Goal: Task Accomplishment & Management: Find specific page/section

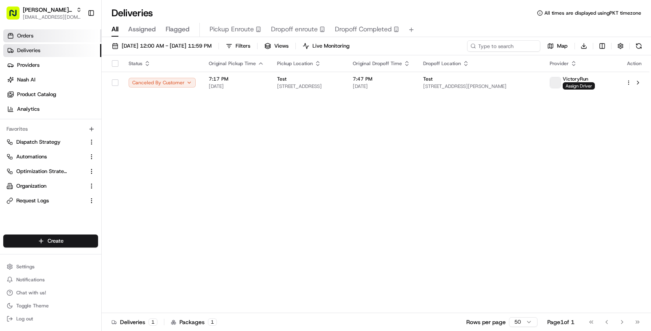
click at [50, 32] on link "Orders" at bounding box center [52, 35] width 98 height 13
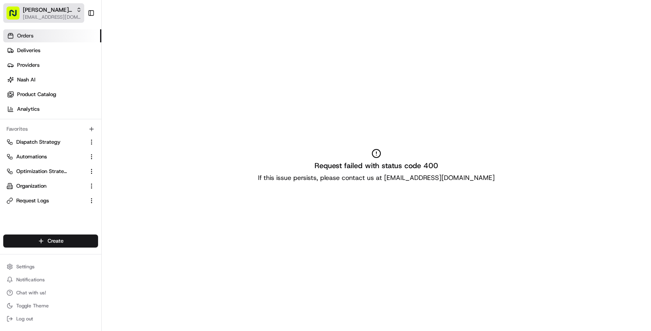
click at [42, 13] on span "[PERSON_NAME]'s Bistro" at bounding box center [48, 10] width 50 height 8
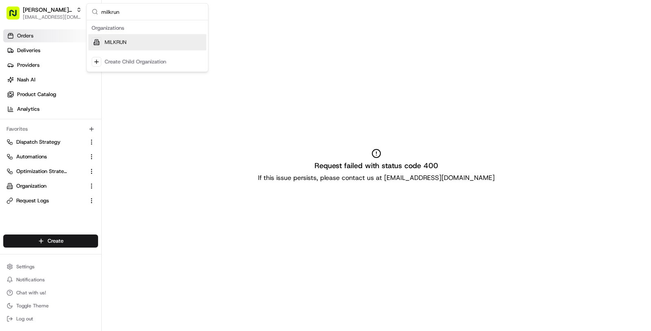
type input "milkrun"
click at [116, 42] on span "MILKRUN" at bounding box center [116, 42] width 22 height 7
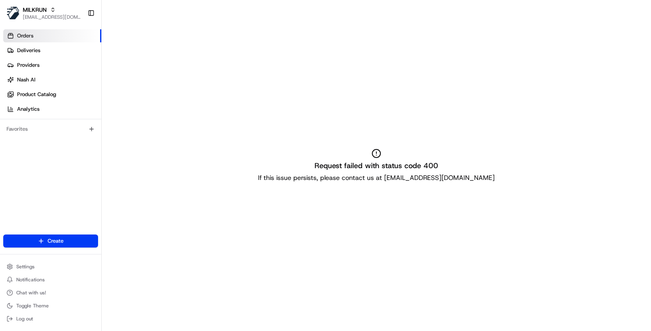
click at [45, 24] on div "MILKRUN masood@usenash.com Toggle Sidebar" at bounding box center [50, 13] width 101 height 26
click at [43, 54] on link "Deliveries" at bounding box center [52, 50] width 98 height 13
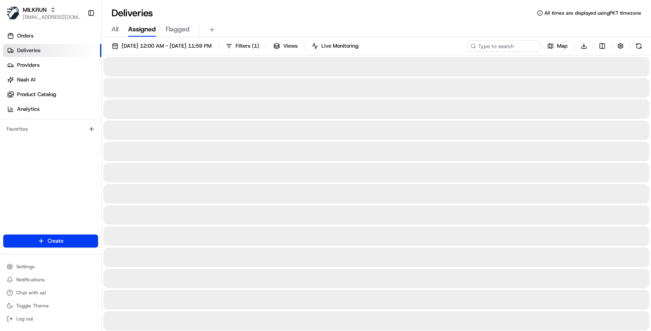
click at [43, 54] on link "Deliveries" at bounding box center [52, 50] width 98 height 13
click at [44, 16] on span "[EMAIL_ADDRESS][DOMAIN_NAME]" at bounding box center [52, 17] width 58 height 7
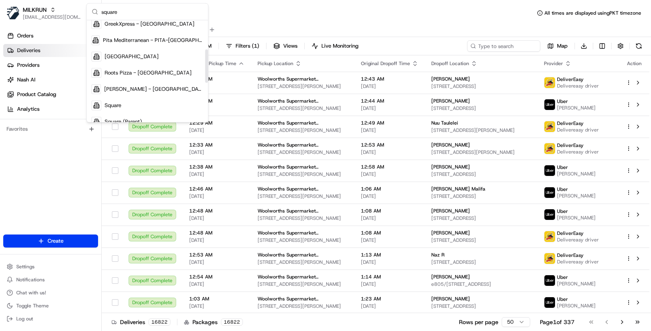
scroll to position [113, 0]
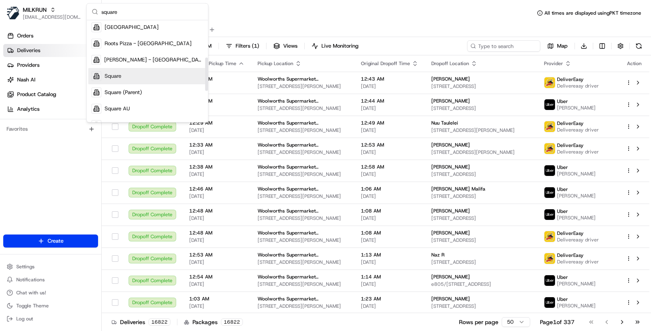
type input "square"
click at [137, 79] on div "Square" at bounding box center [147, 76] width 118 height 16
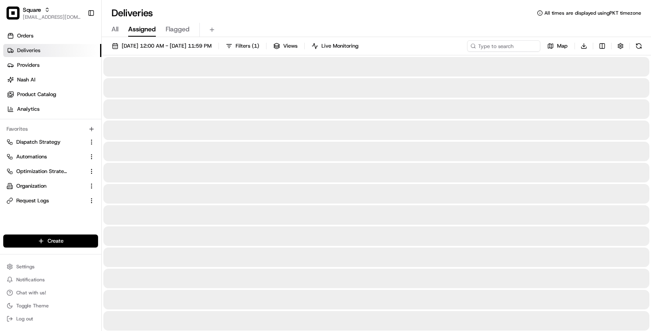
click at [41, 51] on link "Deliveries" at bounding box center [52, 50] width 98 height 13
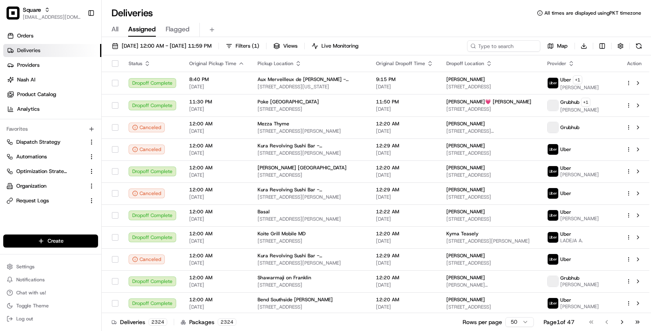
click at [41, 51] on link "Deliveries" at bounding box center [52, 50] width 98 height 13
click at [263, 46] on button "Filters ( 1 )" at bounding box center [242, 45] width 41 height 11
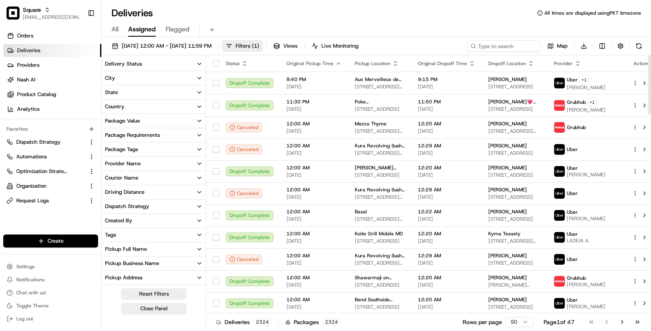
click at [164, 59] on button "Delivery Status" at bounding box center [154, 64] width 104 height 14
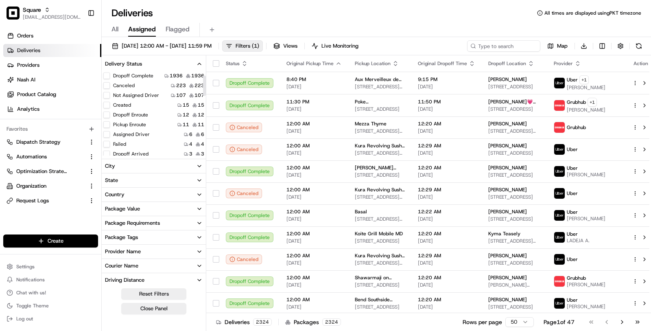
scroll to position [20, 0]
click at [107, 122] on button "Pickup Enroute" at bounding box center [106, 122] width 7 height 7
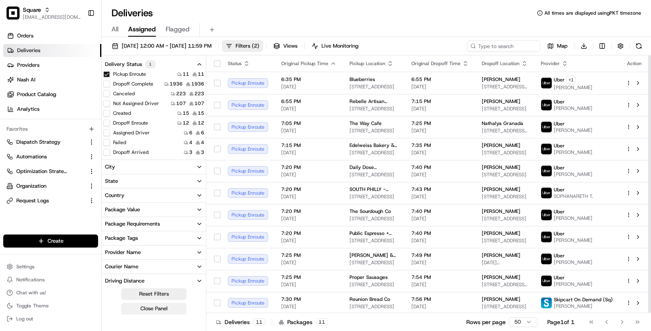
click at [158, 306] on button "Close Panel" at bounding box center [153, 308] width 65 height 11
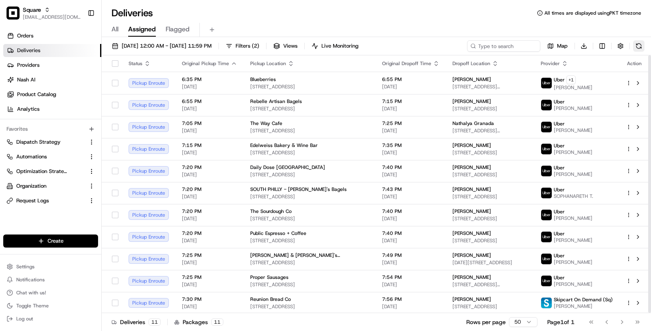
click at [641, 46] on button at bounding box center [638, 45] width 11 height 11
click at [58, 33] on link "Orders" at bounding box center [52, 35] width 98 height 13
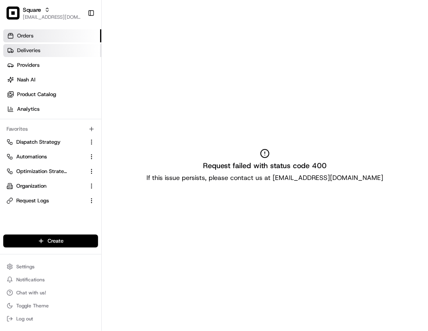
click at [61, 53] on link "Deliveries" at bounding box center [52, 50] width 98 height 13
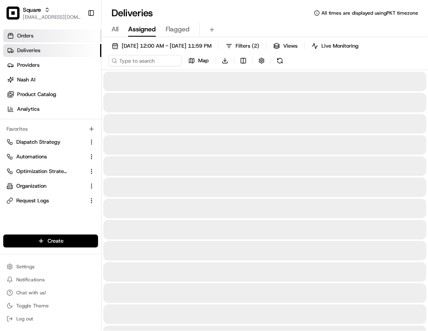
click at [52, 34] on link "Orders" at bounding box center [52, 35] width 98 height 13
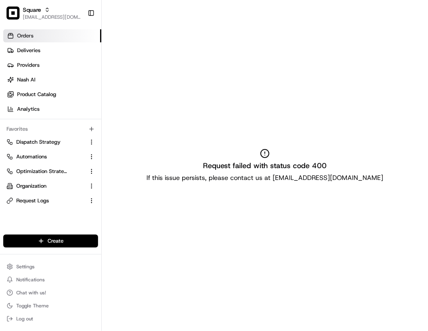
click at [78, 33] on link "Orders" at bounding box center [52, 35] width 98 height 13
click at [373, 168] on div "Request failed with status code 400 If this issue persists, please contact us a…" at bounding box center [265, 165] width 326 height 331
click at [384, 203] on div "Request failed with status code 400 If this issue persists, please contact us a…" at bounding box center [265, 165] width 326 height 331
click at [299, 172] on div "Request failed with status code 400 If this issue persists, please contact us a…" at bounding box center [265, 165] width 326 height 331
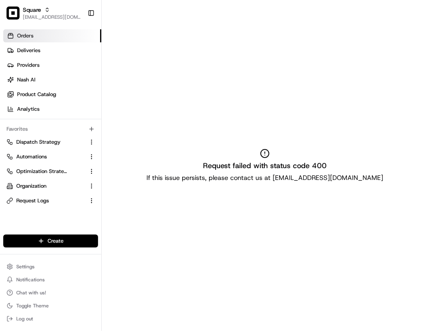
click at [299, 172] on div "Request failed with status code 400 If this issue persists, please contact us a…" at bounding box center [265, 165] width 326 height 331
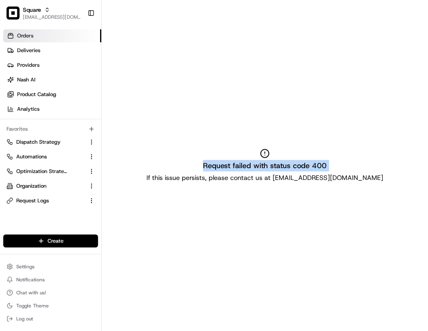
click at [299, 172] on div "Request failed with status code 400 If this issue persists, please contact us a…" at bounding box center [265, 165] width 326 height 331
click at [336, 173] on div "Request failed with status code 400 If this issue persists, please contact us a…" at bounding box center [265, 165] width 326 height 331
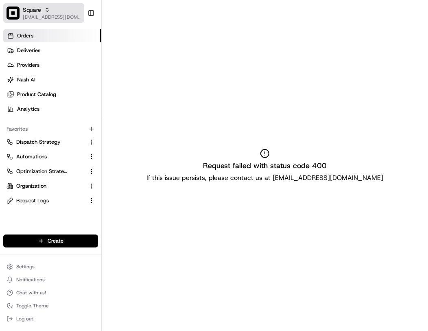
click at [61, 18] on span "[EMAIL_ADDRESS][DOMAIN_NAME]" at bounding box center [52, 17] width 58 height 7
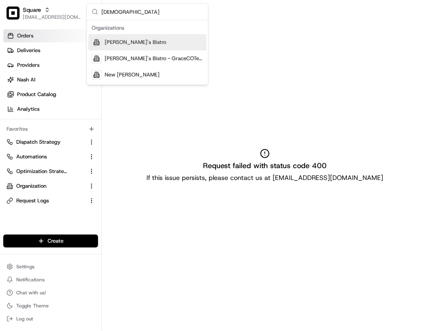
type input "kisha"
click at [119, 42] on span "[PERSON_NAME]'s Bistro" at bounding box center [135, 42] width 61 height 7
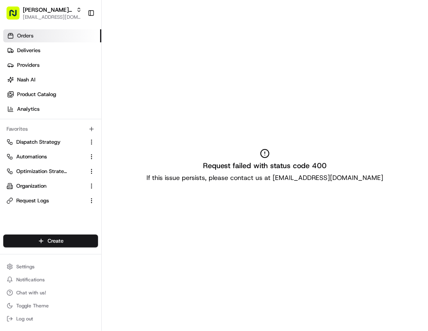
click at [58, 34] on link "Orders" at bounding box center [52, 35] width 98 height 13
click at [326, 112] on div "Request failed with status code 400 If this issue persists, please contact us a…" at bounding box center [265, 165] width 326 height 331
